Goal: Task Accomplishment & Management: Complete application form

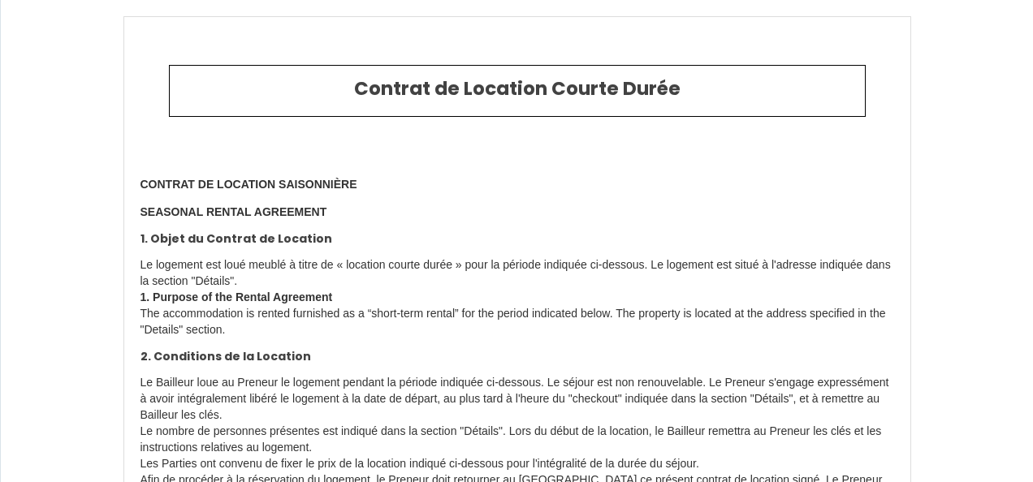
type input "6680545"
type input "Gite 06-La Vigne, avec piscine & jacuzzi-15 pers"
type input "ROUTE DE CREYSSE"
type input "46600"
type input "MARTEL"
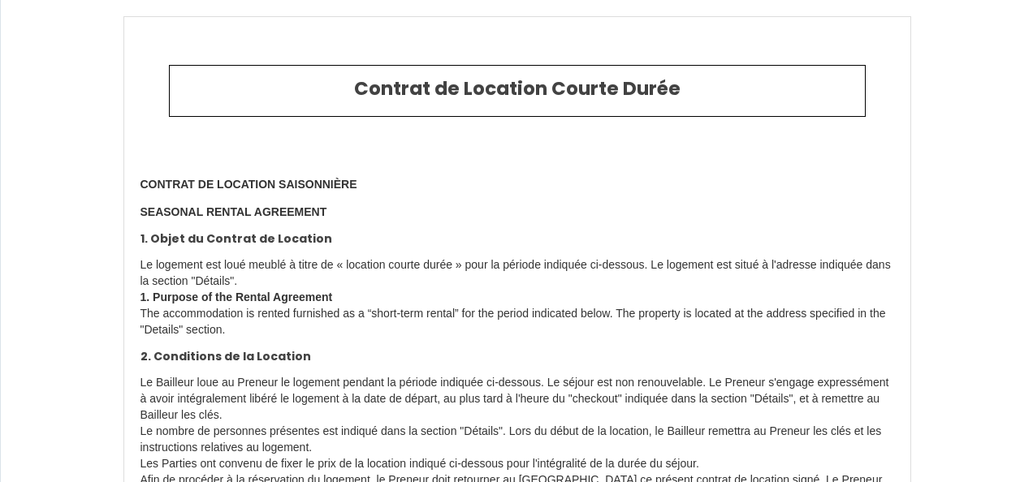
type input "[GEOGRAPHIC_DATA]"
type input "[DATE]"
type input "15"
type input "0"
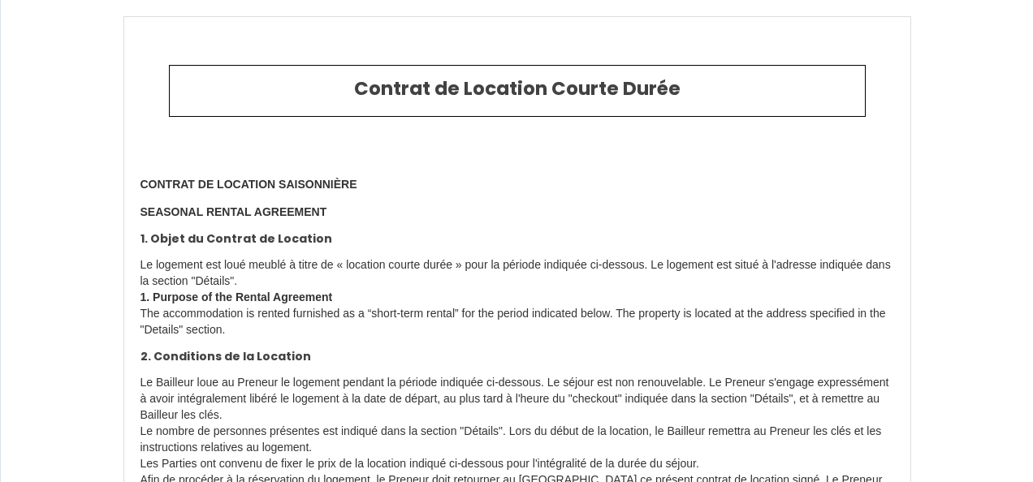
type input "1200"
type input "1373.96"
type input "AGENCE IMMO"
type input "LCD"
type input "ROUTE DE CREYSSE"
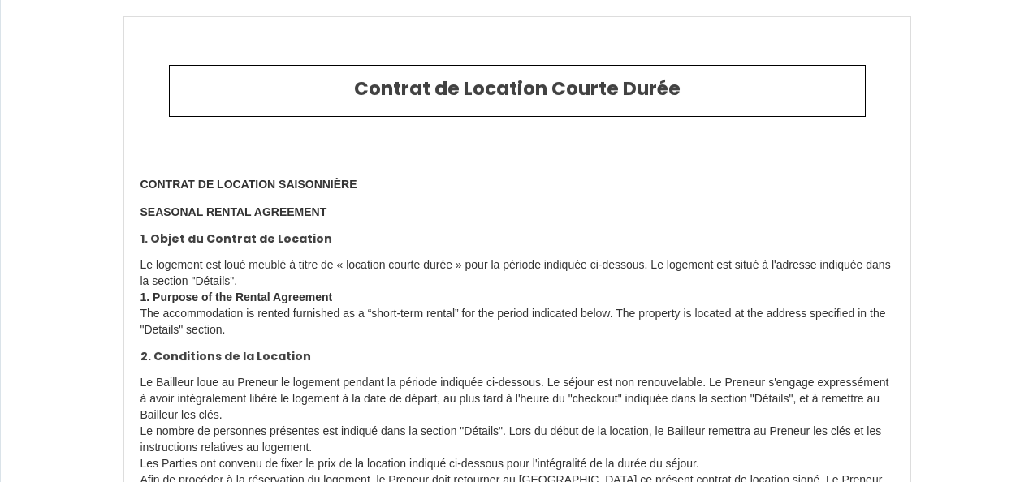
type input "46600"
type input "MARTEL"
type input "[GEOGRAPHIC_DATA]"
type input "[EMAIL_ADDRESS][DOMAIN_NAME]"
type input "[PERSON_NAME]"
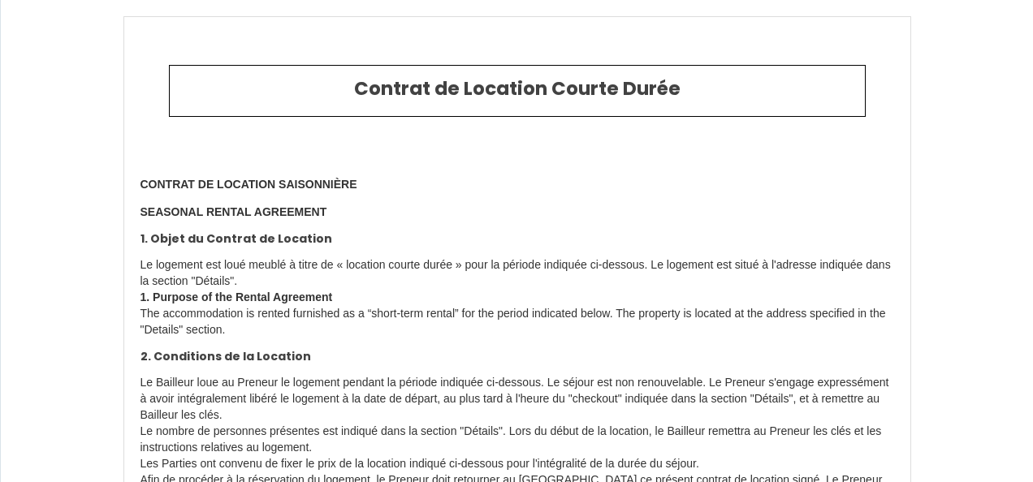
type input "Rolland"
select select
type input "[EMAIL_ADDRESS][DOMAIN_NAME]"
type input "[PHONE_NUMBER]"
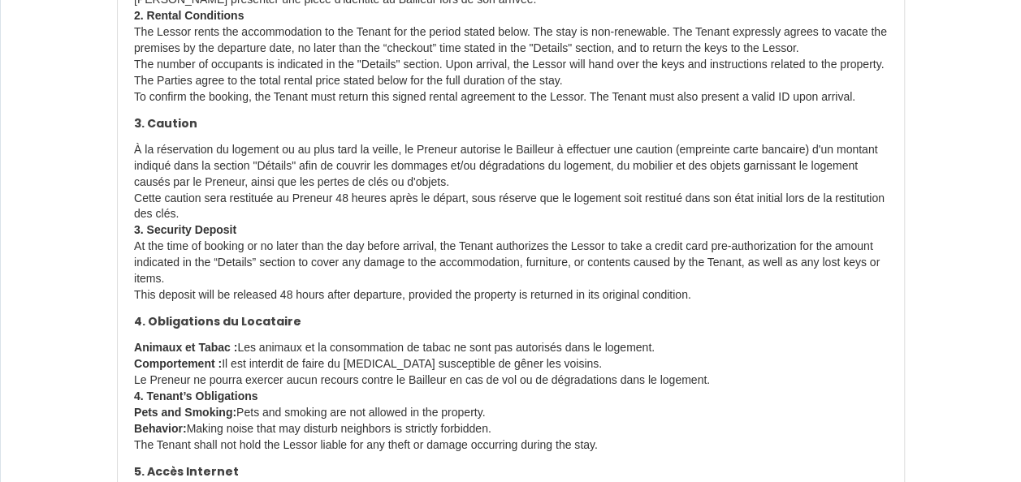
scroll to position [534, 0]
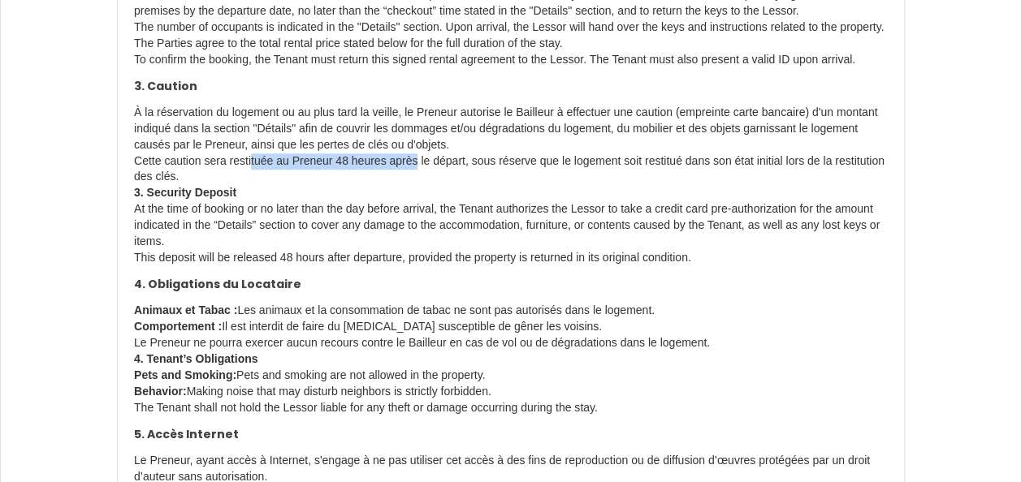
drag, startPoint x: 252, startPoint y: 179, endPoint x: 413, endPoint y: 179, distance: 160.8
click at [413, 179] on p "À la réservation du logement ou au plus tard la veille, le Preneur autorise le …" at bounding box center [511, 186] width 754 height 162
drag, startPoint x: 413, startPoint y: 179, endPoint x: 488, endPoint y: 192, distance: 76.8
click at [476, 188] on p "À la réservation du logement ou au plus tard la veille, le Preneur autorise le …" at bounding box center [511, 186] width 754 height 162
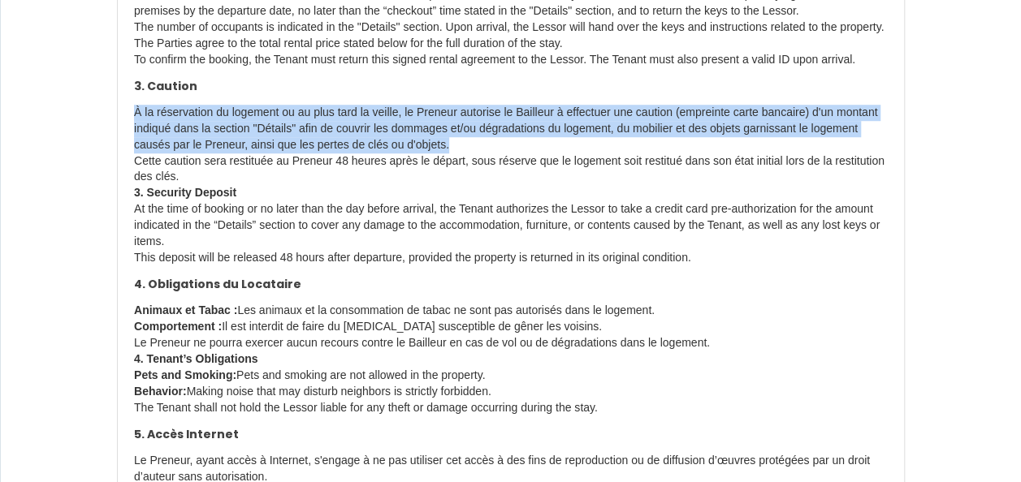
drag, startPoint x: 335, startPoint y: 141, endPoint x: 107, endPoint y: 127, distance: 228.7
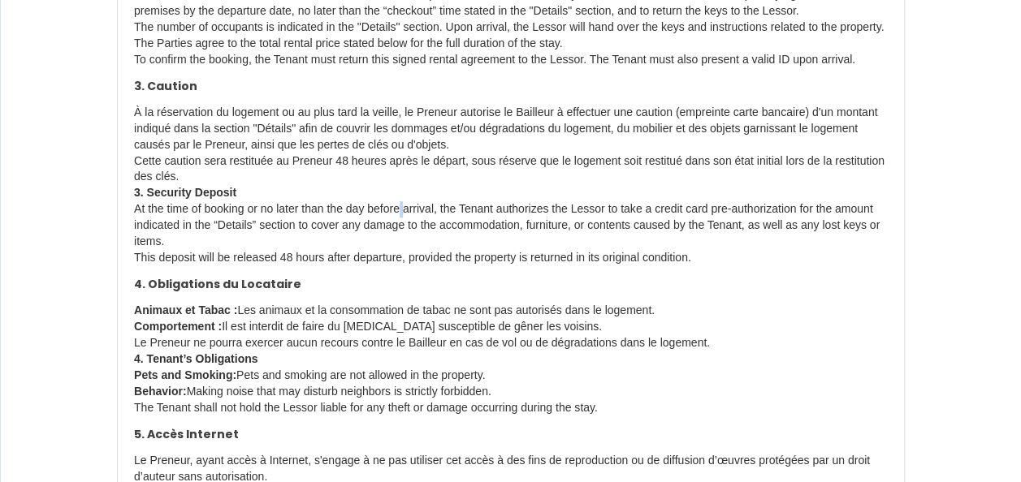
drag, startPoint x: 107, startPoint y: 127, endPoint x: 408, endPoint y: 223, distance: 315.4
click at [408, 223] on p "À la réservation du logement ou au plus tard la veille, le Preneur autorise le …" at bounding box center [511, 186] width 754 height 162
click at [866, 221] on p "À la réservation du logement ou au plus tard la veille, le Preneur autorise le …" at bounding box center [511, 186] width 754 height 162
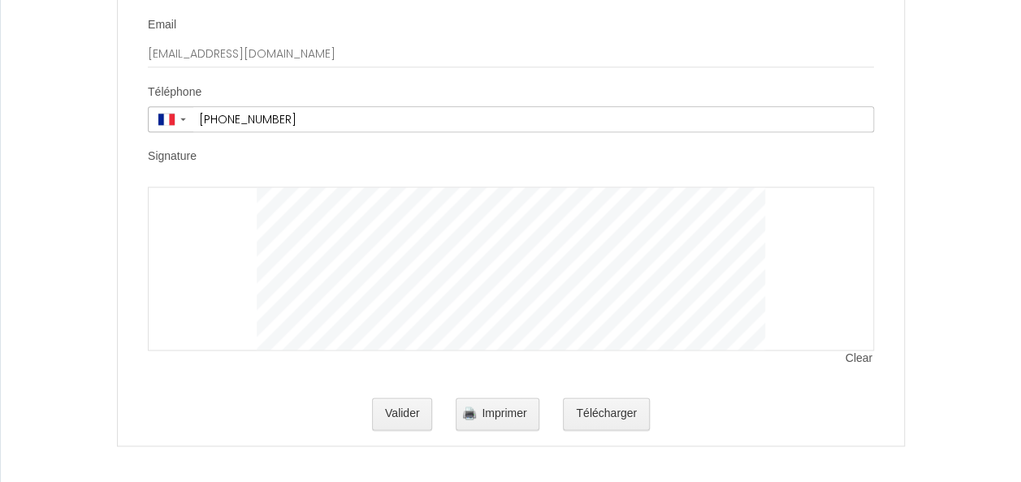
scroll to position [4027, 0]
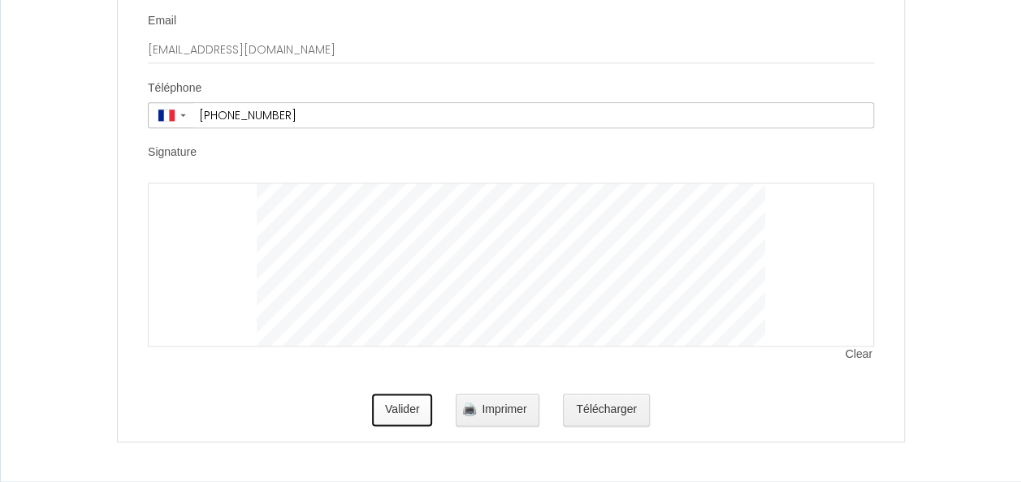
click at [415, 411] on button "Valider" at bounding box center [402, 410] width 61 height 32
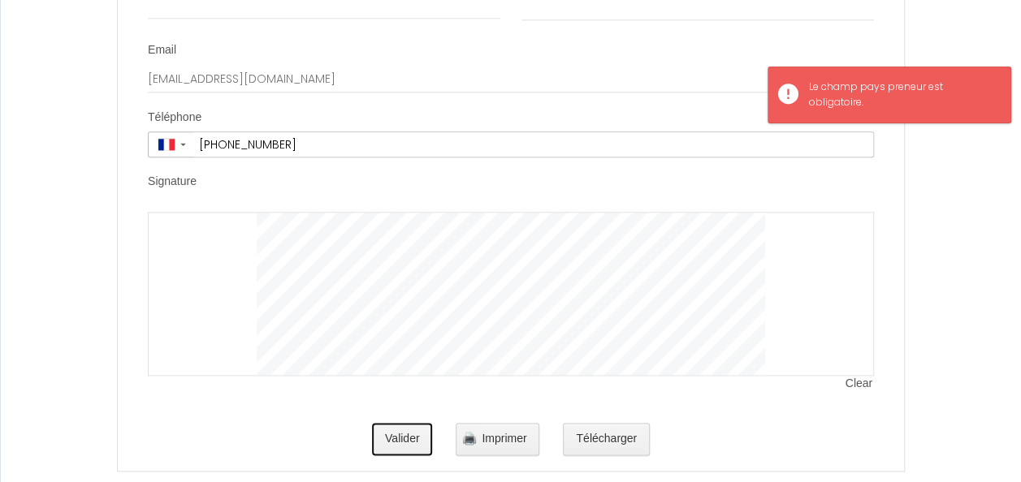
scroll to position [3864, 0]
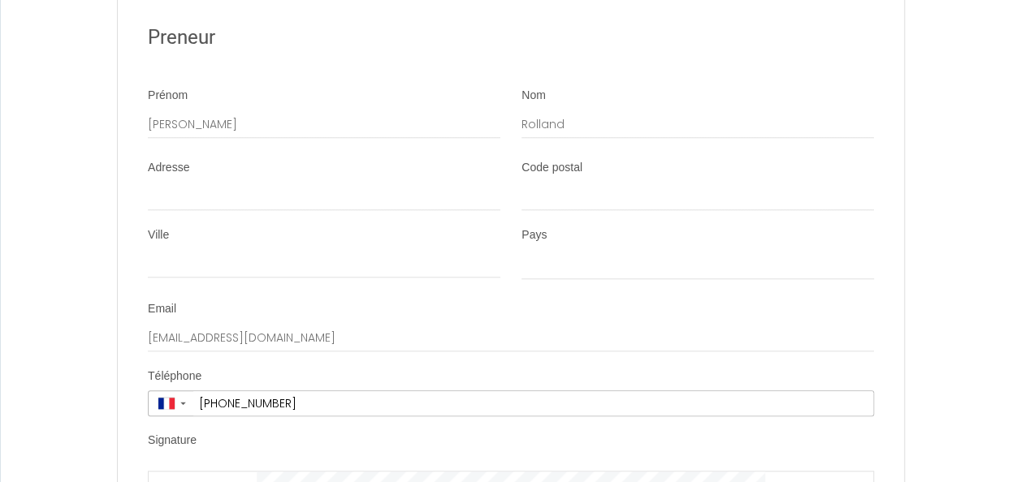
scroll to position [3621, 0]
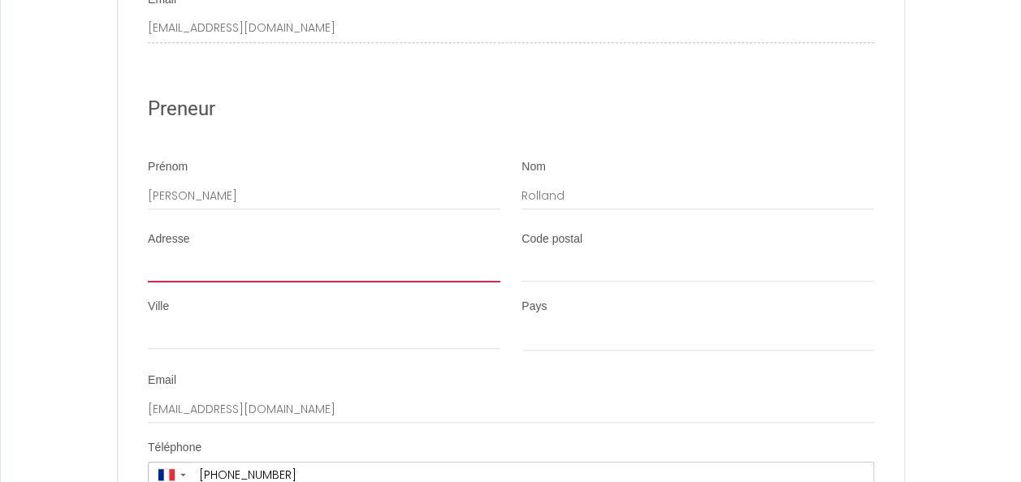
drag, startPoint x: 226, startPoint y: 310, endPoint x: 281, endPoint y: 312, distance: 55.3
click at [227, 283] on input "Adresse" at bounding box center [324, 267] width 352 height 29
type input "rue [PERSON_NAME]"
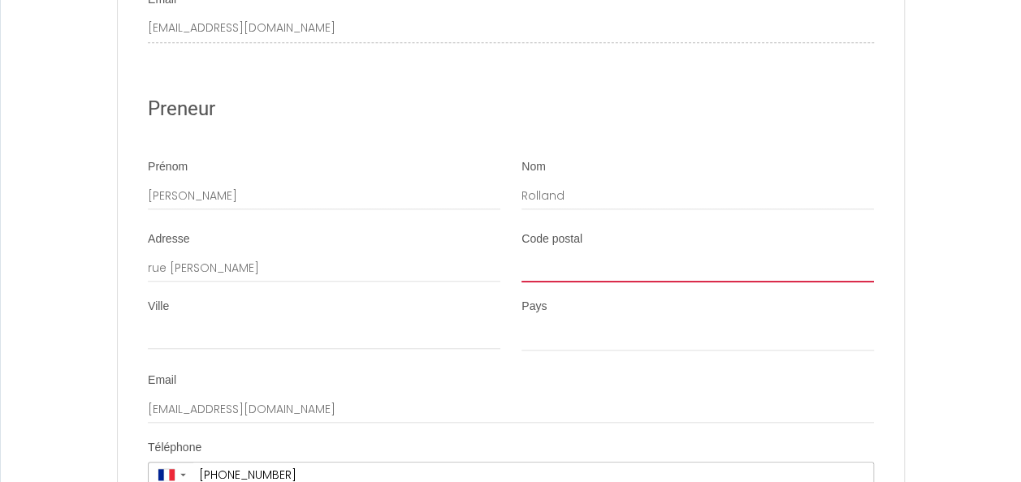
type input "15250"
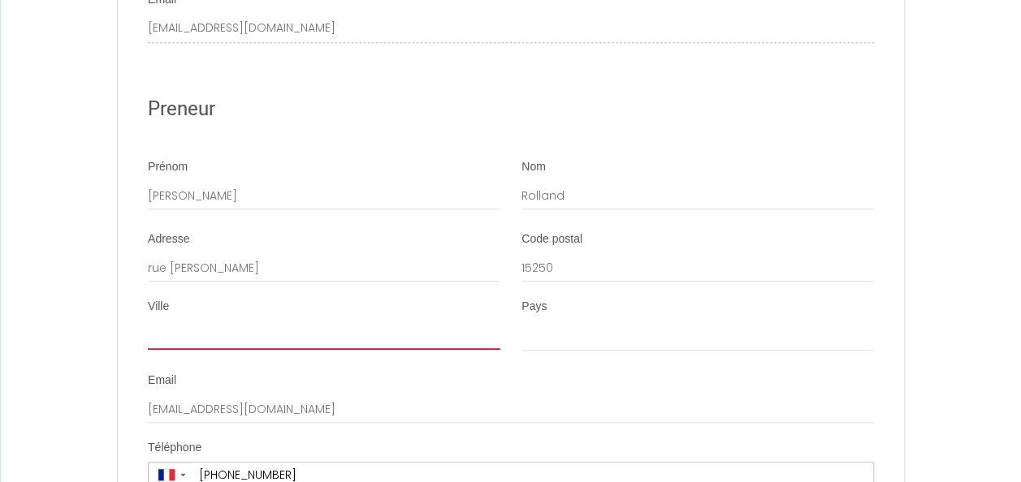
type input "[GEOGRAPHIC_DATA] (63000)"
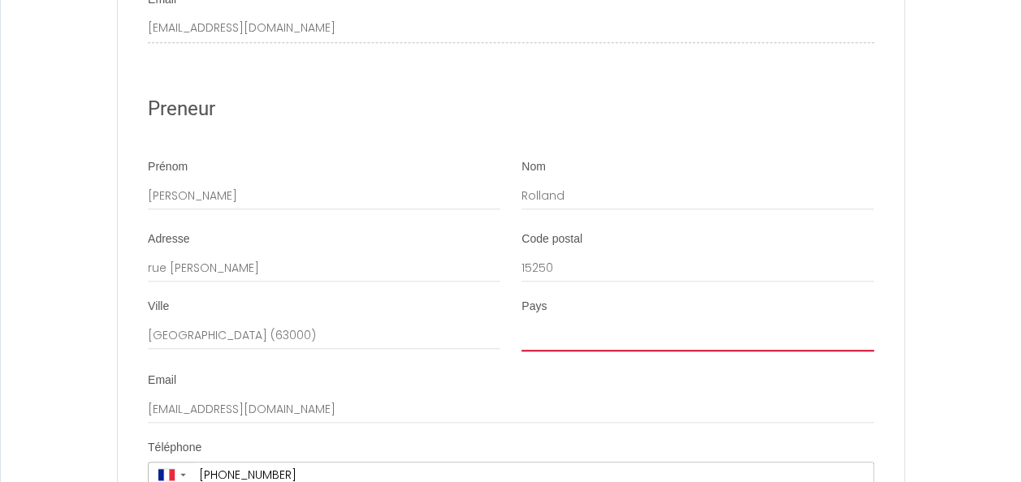
select select "FR"
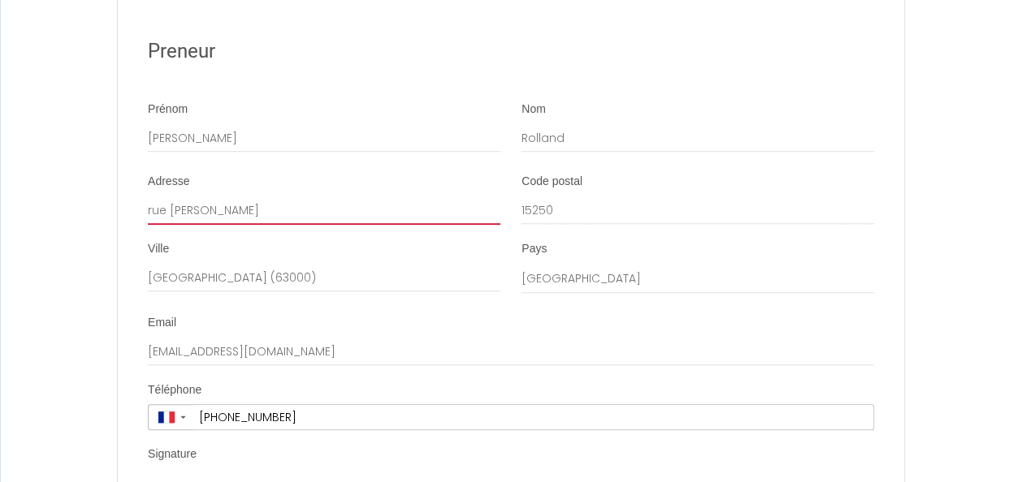
scroll to position [3702, 0]
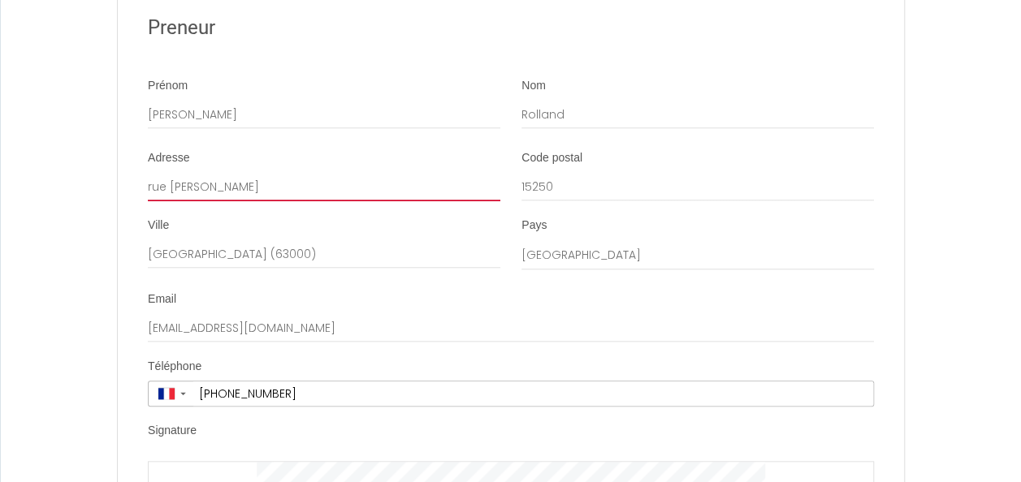
drag, startPoint x: 150, startPoint y: 234, endPoint x: 166, endPoint y: 238, distance: 16.0
click at [150, 201] on input "rue [PERSON_NAME]" at bounding box center [324, 186] width 352 height 29
type input "[STREET_ADDRESS][PERSON_NAME]"
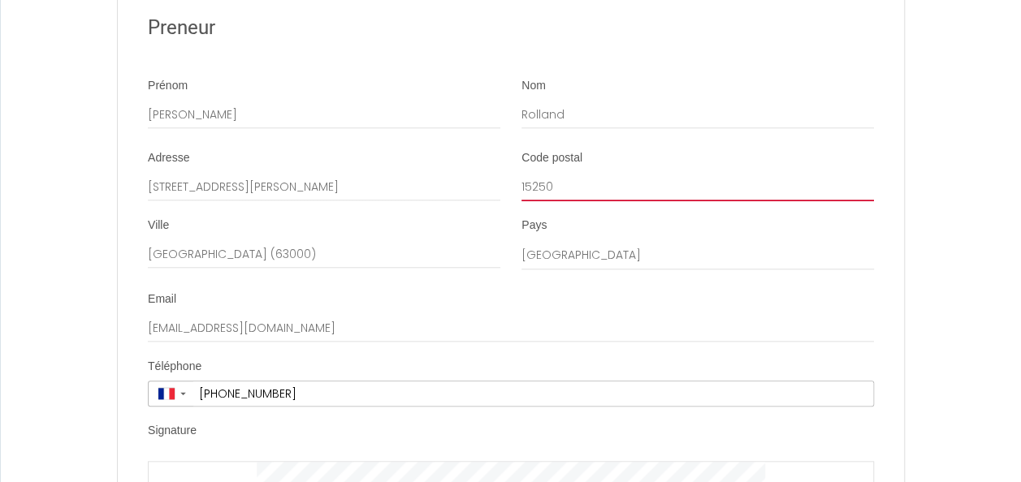
click at [552, 201] on input "15250" at bounding box center [697, 186] width 352 height 29
drag, startPoint x: 535, startPoint y: 232, endPoint x: 794, endPoint y: 223, distance: 259.2
click at [739, 201] on input "15250" at bounding box center [697, 186] width 352 height 29
type input "15000"
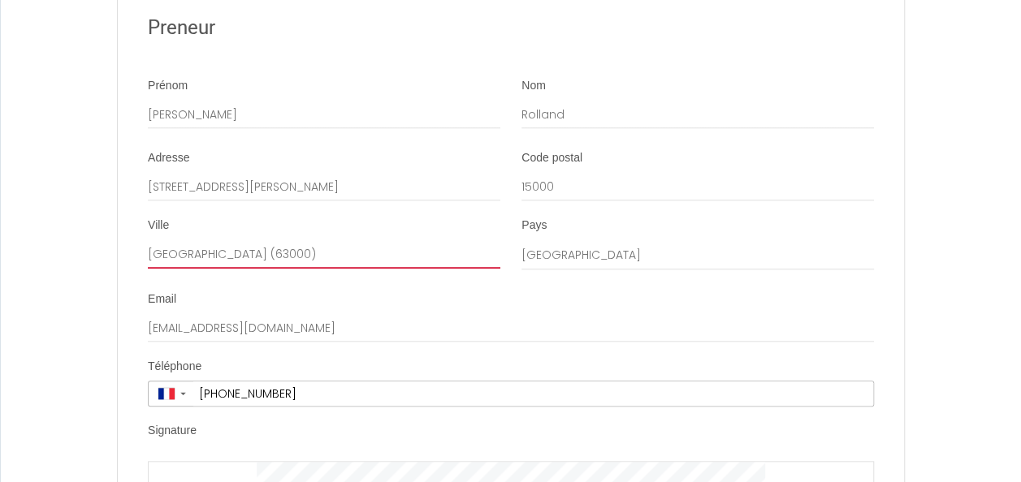
drag, startPoint x: 327, startPoint y: 297, endPoint x: 45, endPoint y: 293, distance: 281.0
type input "AURILLAC"
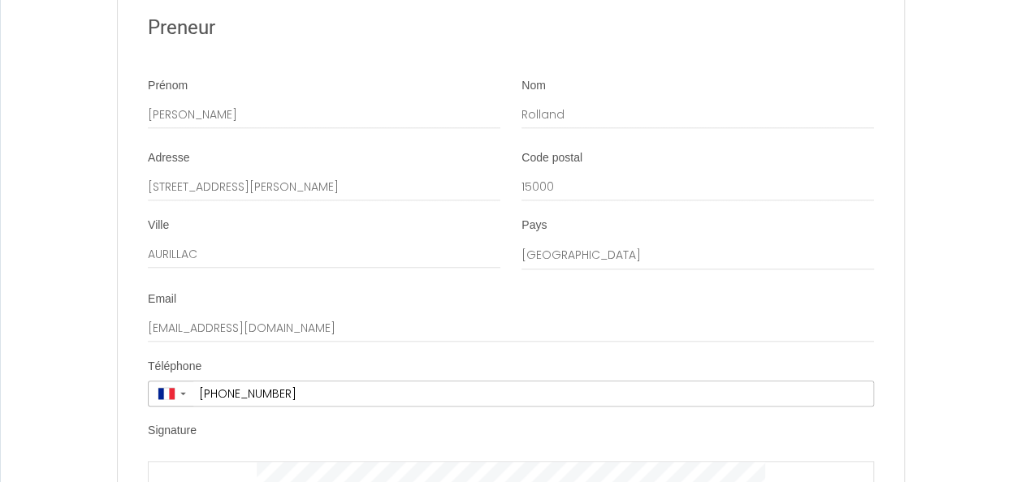
click at [599, 341] on div "Email [EMAIL_ADDRESS][DOMAIN_NAME]" at bounding box center [511, 317] width 726 height 51
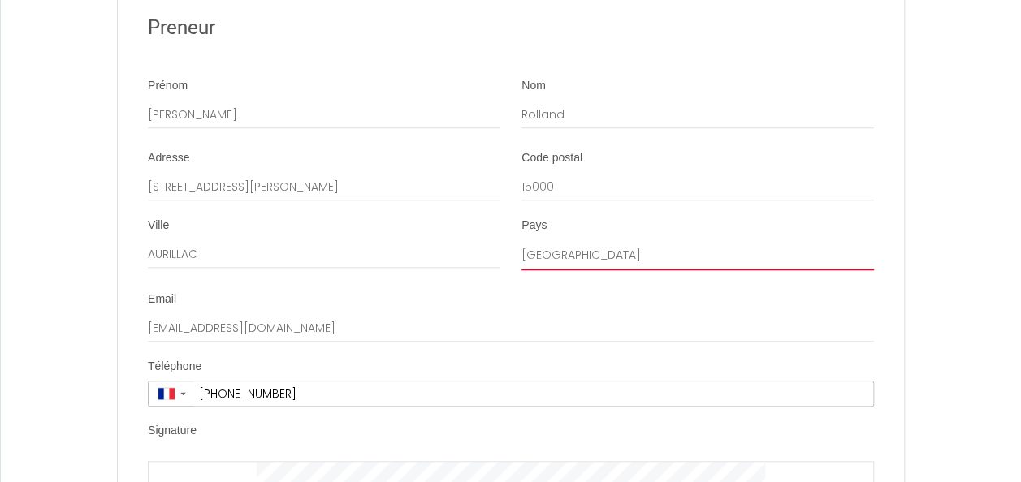
click at [586, 270] on select "[GEOGRAPHIC_DATA] [GEOGRAPHIC_DATA] [GEOGRAPHIC_DATA] [GEOGRAPHIC_DATA] [GEOGRA…" at bounding box center [697, 255] width 352 height 31
click at [521, 270] on select "[GEOGRAPHIC_DATA] [GEOGRAPHIC_DATA] [GEOGRAPHIC_DATA] [GEOGRAPHIC_DATA] [GEOGRA…" at bounding box center [697, 255] width 352 height 31
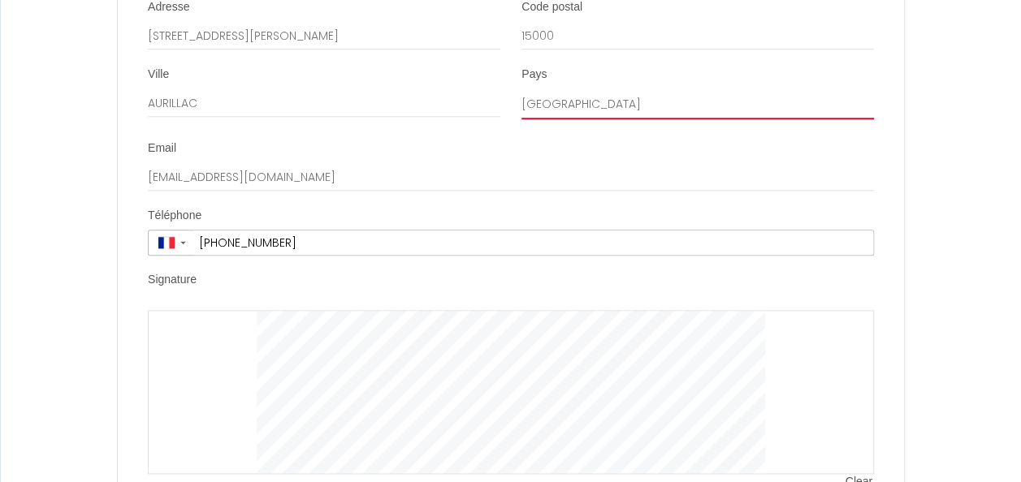
scroll to position [3864, 0]
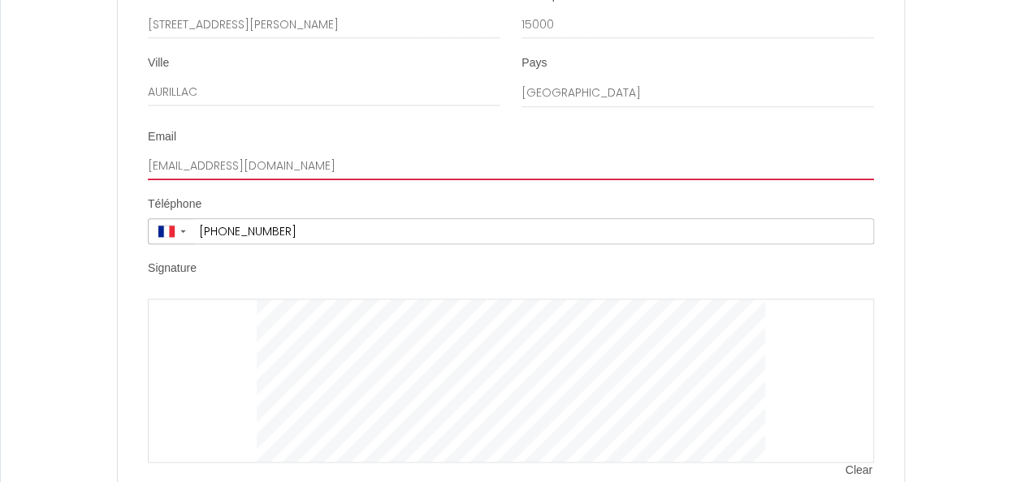
drag, startPoint x: 488, startPoint y: 213, endPoint x: 0, endPoint y: 167, distance: 490.2
type input "M"
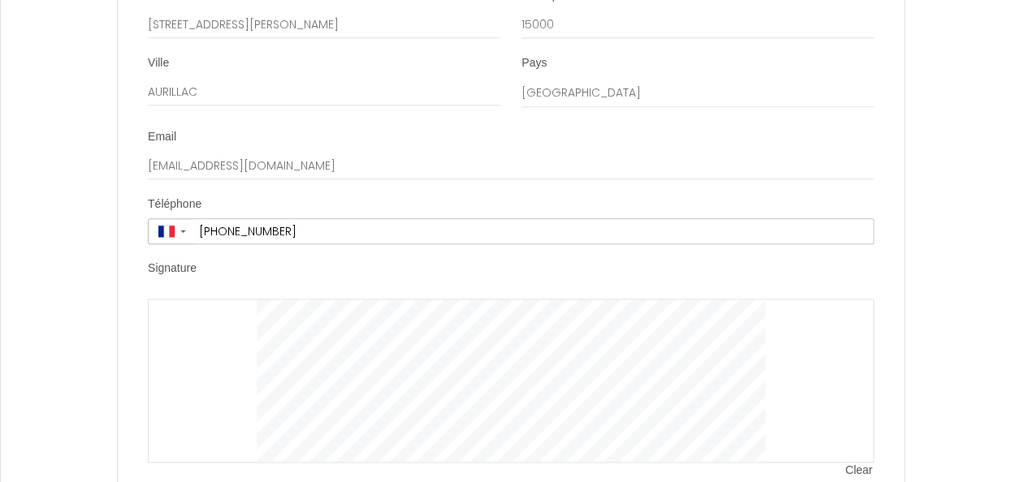
click at [409, 180] on div "Email [EMAIL_ADDRESS][DOMAIN_NAME]" at bounding box center [511, 154] width 726 height 51
click at [338, 180] on div "Email [EMAIL_ADDRESS][DOMAIN_NAME]" at bounding box center [511, 154] width 726 height 51
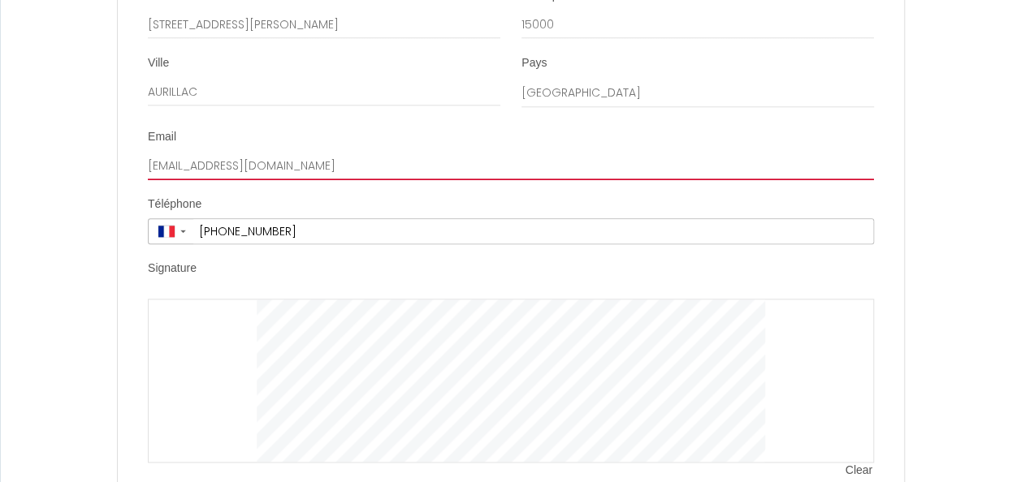
click at [335, 180] on input "[EMAIL_ADDRESS][DOMAIN_NAME]" at bounding box center [511, 165] width 726 height 29
type input "[EMAIL_ADDRESS][DOMAIN_NAME]"
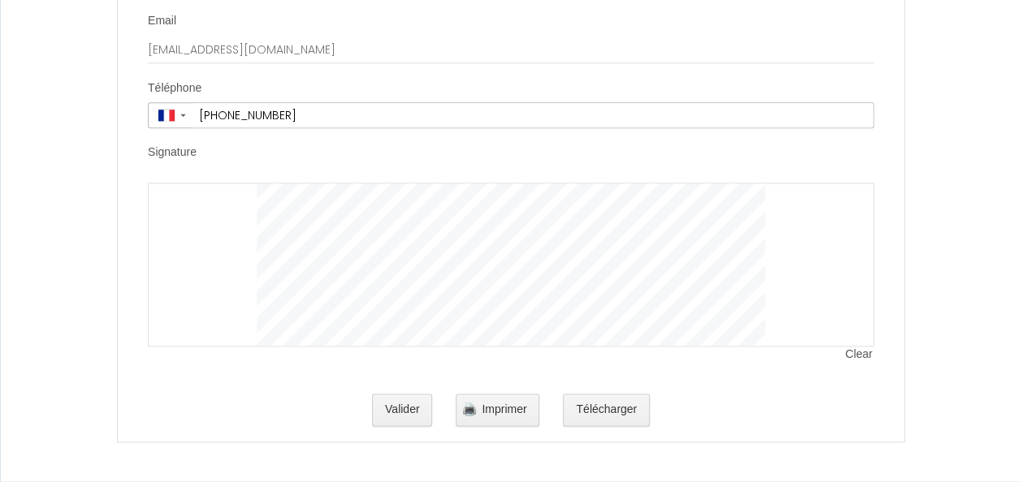
scroll to position [4027, 0]
click at [382, 415] on button "Valider" at bounding box center [402, 410] width 61 height 32
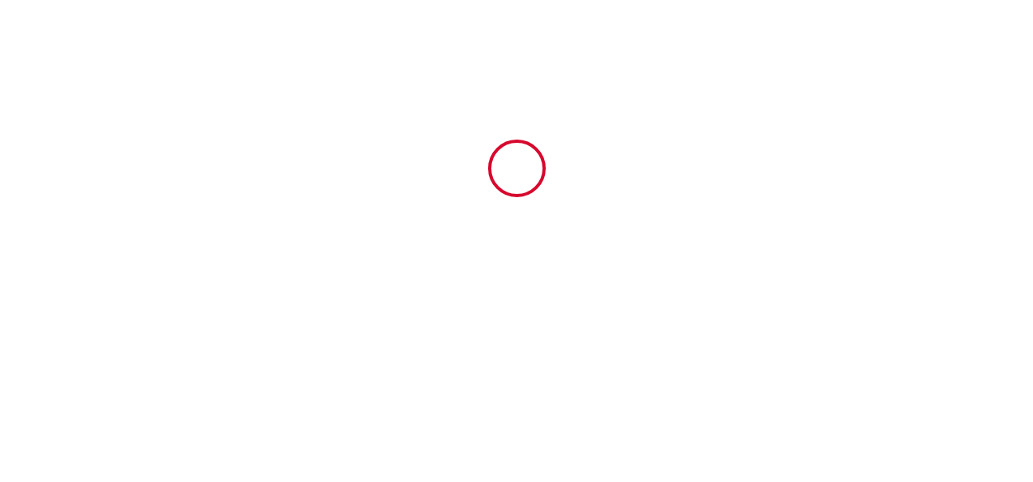
type input "300"
type input "1061"
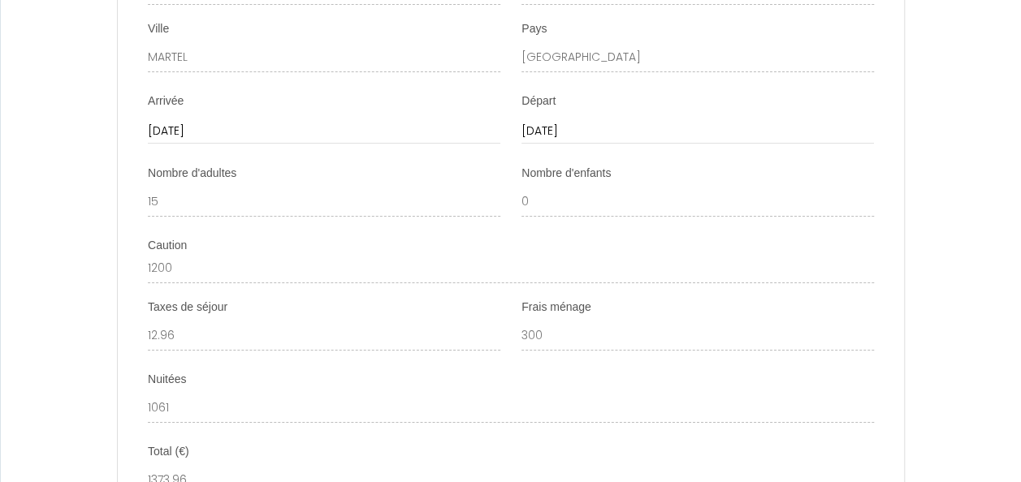
scroll to position [2727, 0]
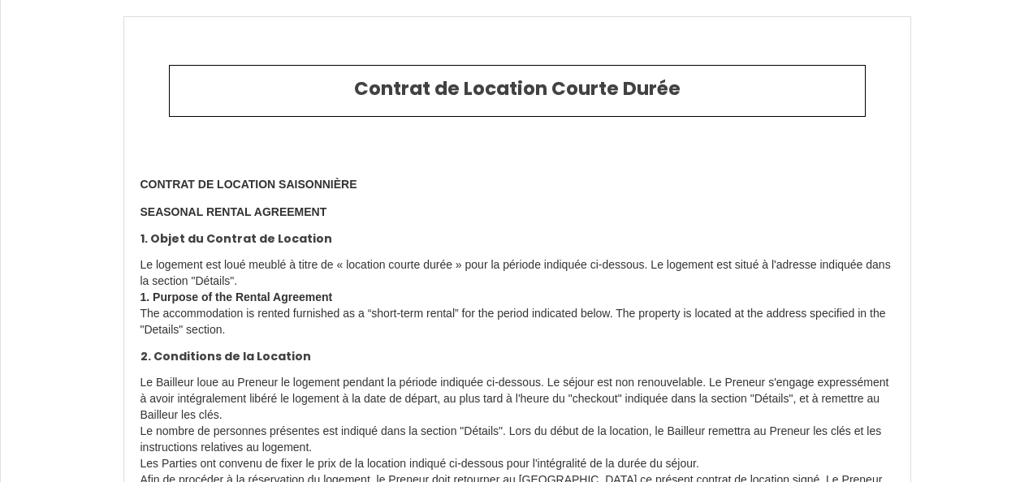
select select
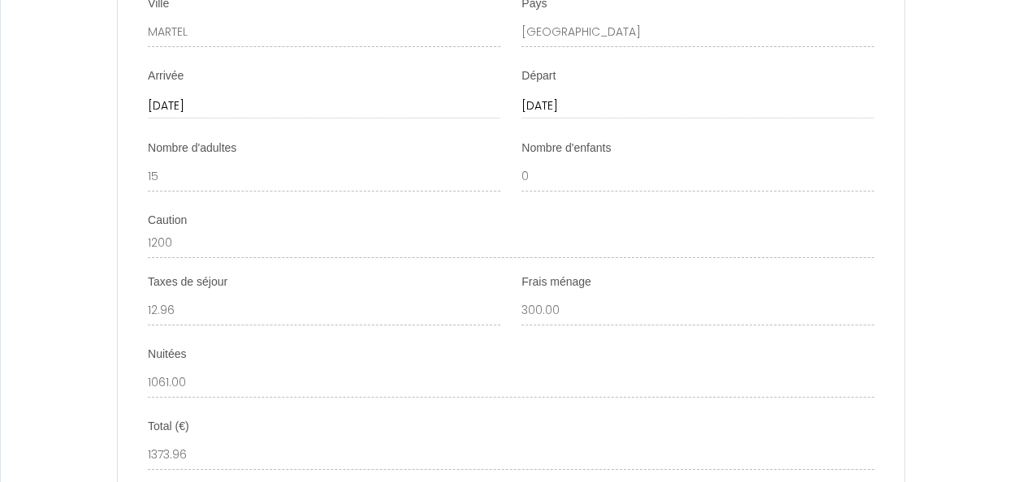
scroll to position [2761, 0]
